Goal: Use online tool/utility: Utilize a website feature to perform a specific function

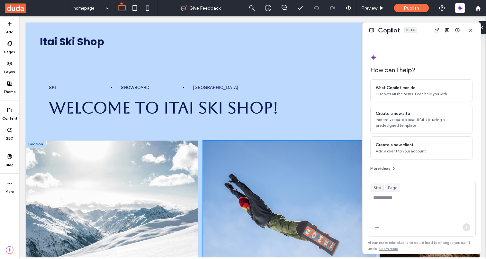
click at [326, 184] on div at bounding box center [289, 229] width 104 height 167
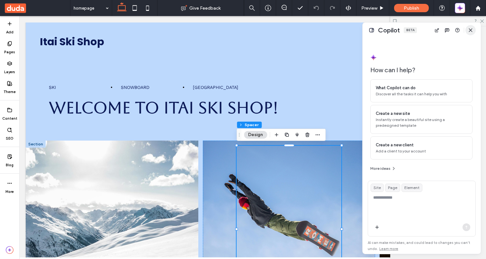
click at [471, 29] on use "button" at bounding box center [470, 30] width 3 height 3
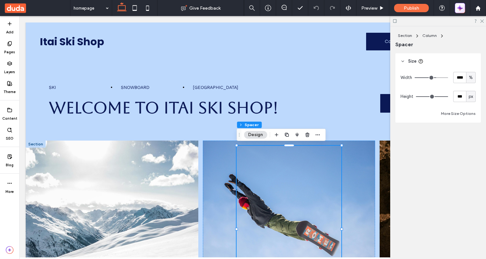
click at [460, 11] on span "button" at bounding box center [460, 8] width 6 height 9
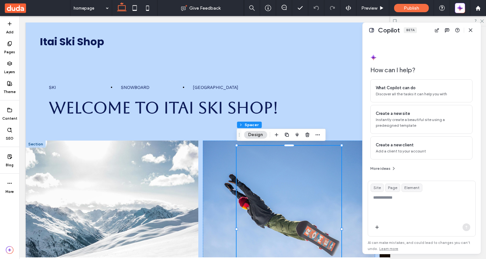
click at [373, 34] on div "Copilot Beta" at bounding box center [422, 29] width 118 height 15
click at [372, 31] on button at bounding box center [372, 30] width 8 height 8
